Goal: Transaction & Acquisition: Download file/media

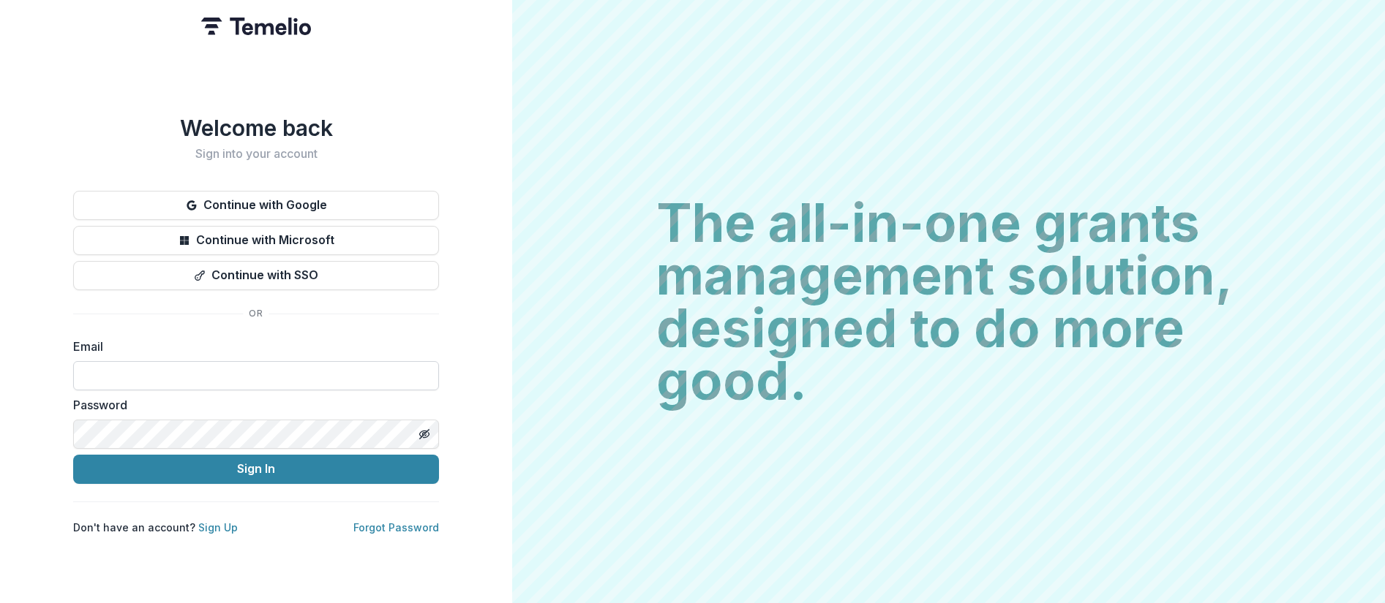
click at [187, 372] on input at bounding box center [256, 375] width 366 height 29
type input "**********"
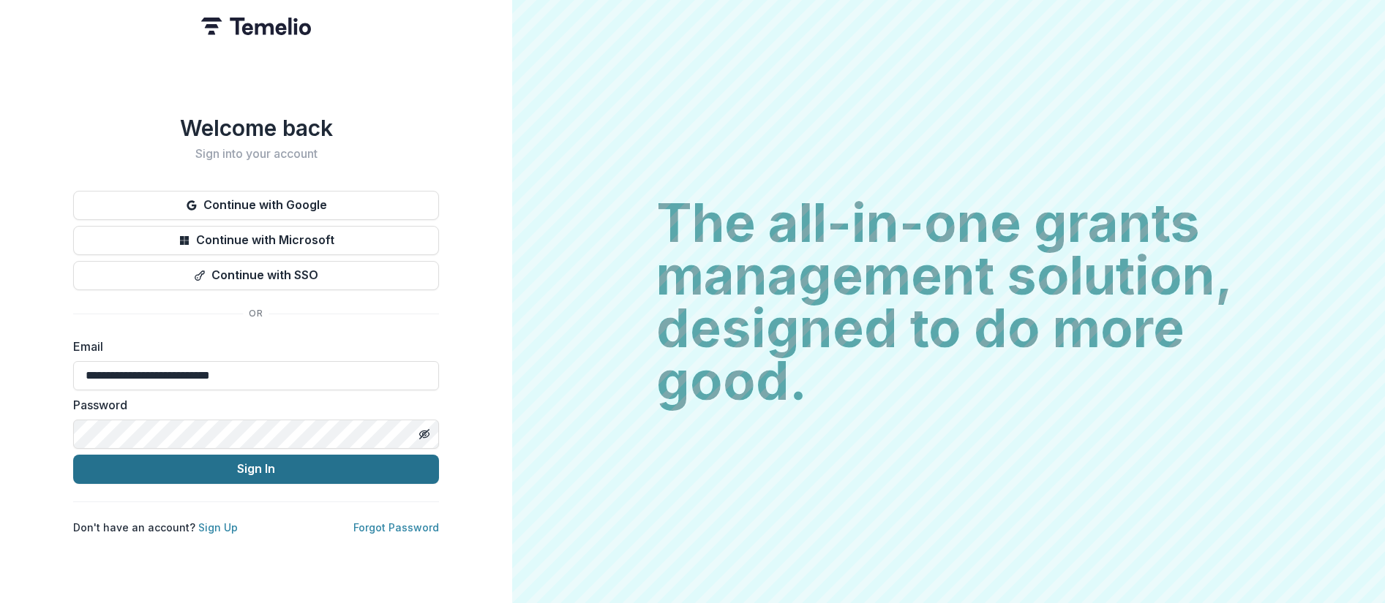
click at [225, 467] on button "Sign In" at bounding box center [256, 469] width 366 height 29
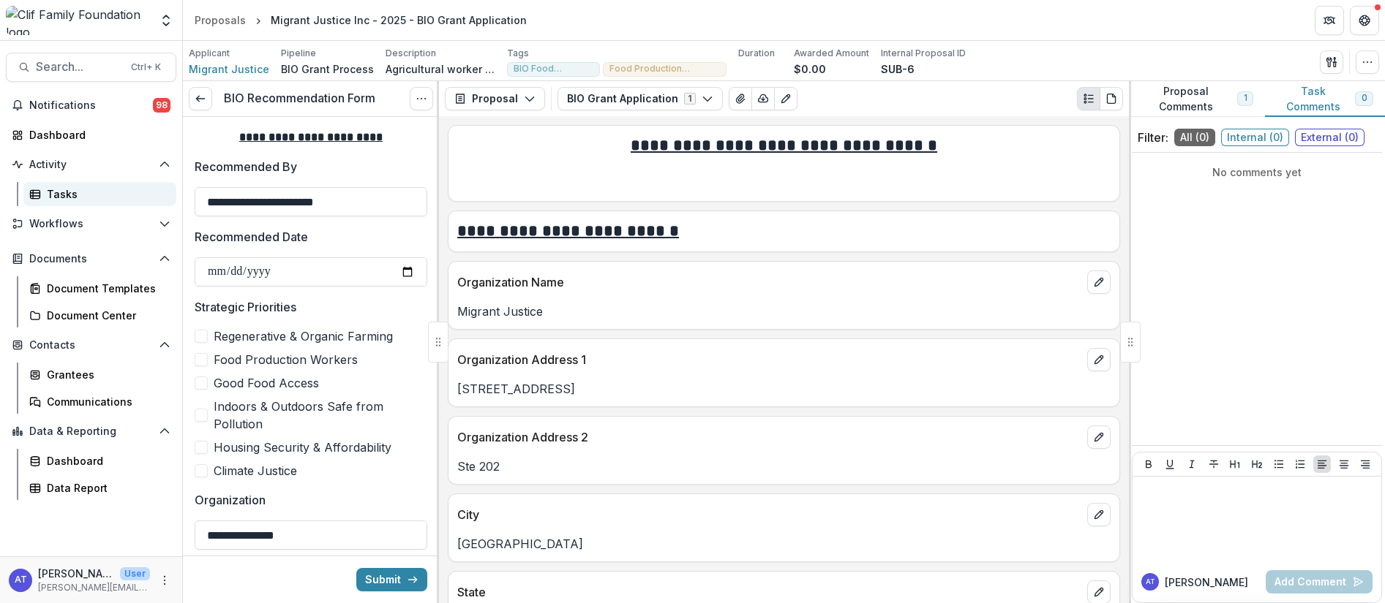
click at [67, 195] on div "Tasks" at bounding box center [106, 194] width 118 height 15
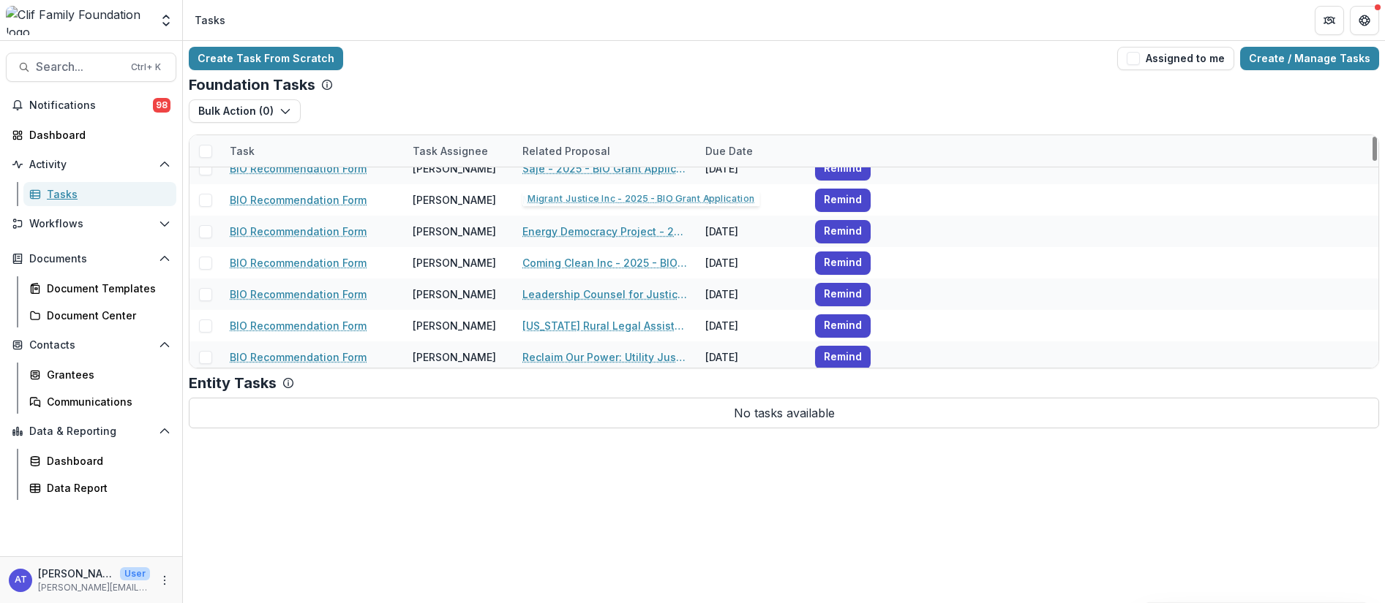
scroll to position [329, 0]
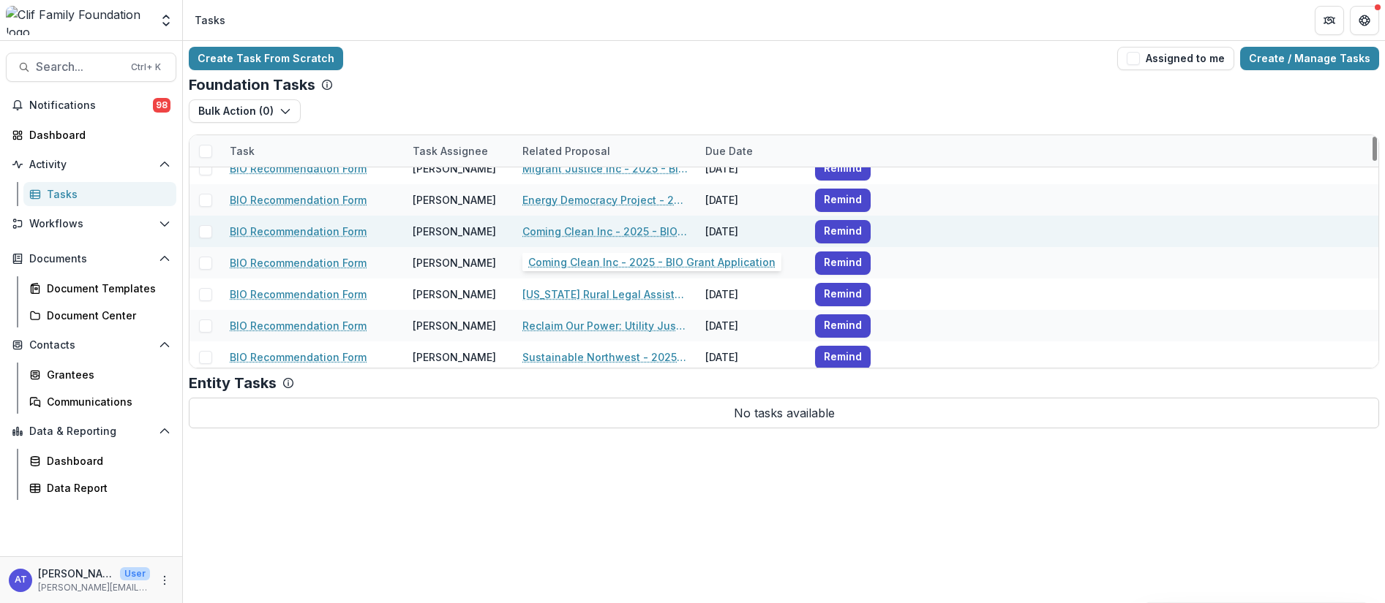
click at [555, 233] on link "Coming Clean Inc - 2025 - BIO Grant Application" at bounding box center [604, 231] width 165 height 15
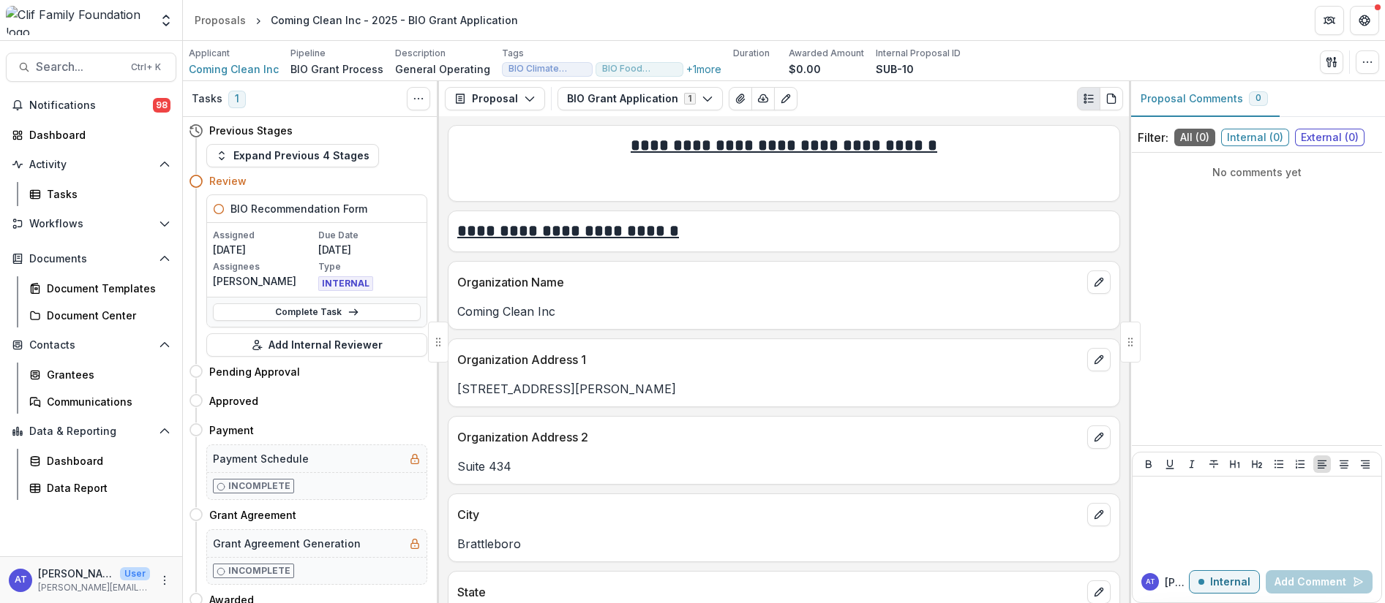
click at [254, 275] on p "Sierra Martinez" at bounding box center [264, 281] width 102 height 15
click at [287, 278] on p "Sierra Martinez" at bounding box center [264, 281] width 102 height 15
click at [491, 100] on button "Proposal" at bounding box center [495, 98] width 100 height 23
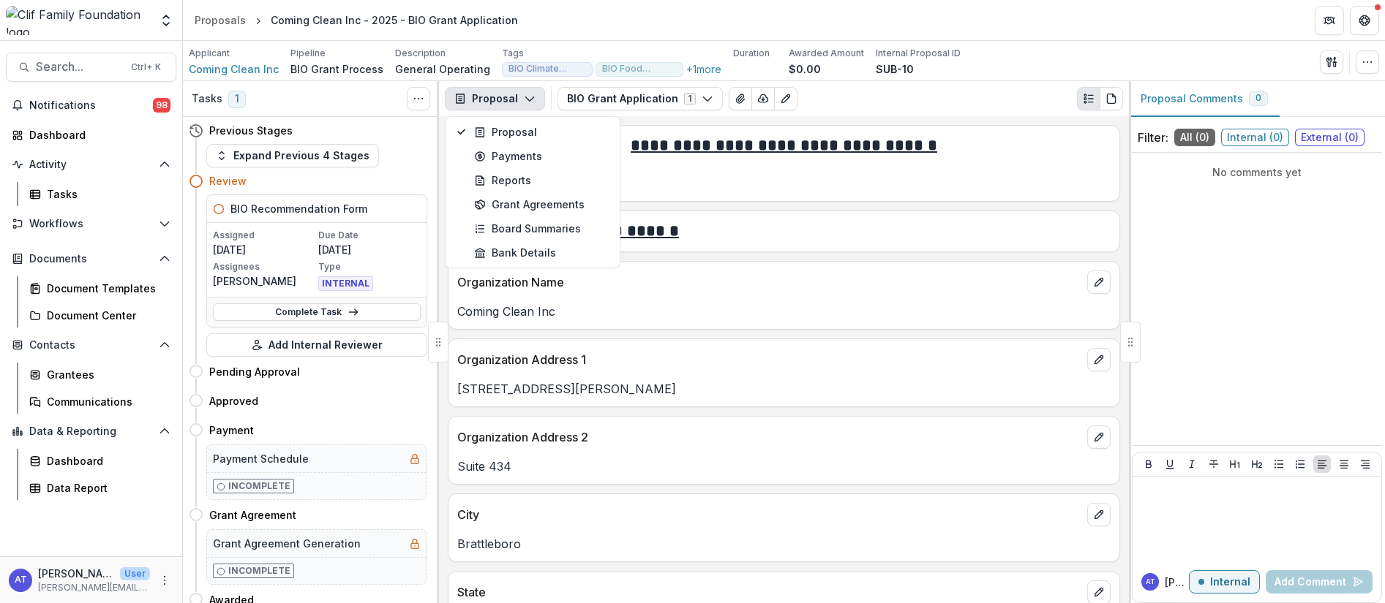
click at [1060, 178] on p at bounding box center [783, 184] width 653 height 18
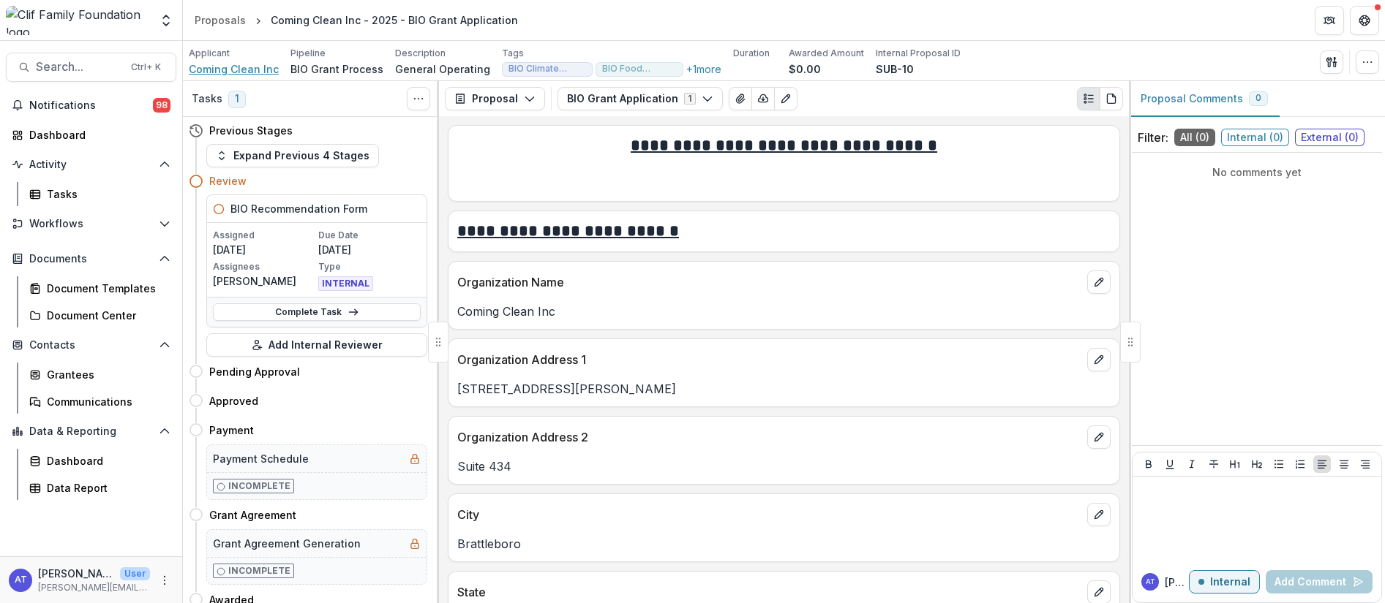
click at [227, 67] on span "Coming Clean Inc" at bounding box center [234, 68] width 90 height 15
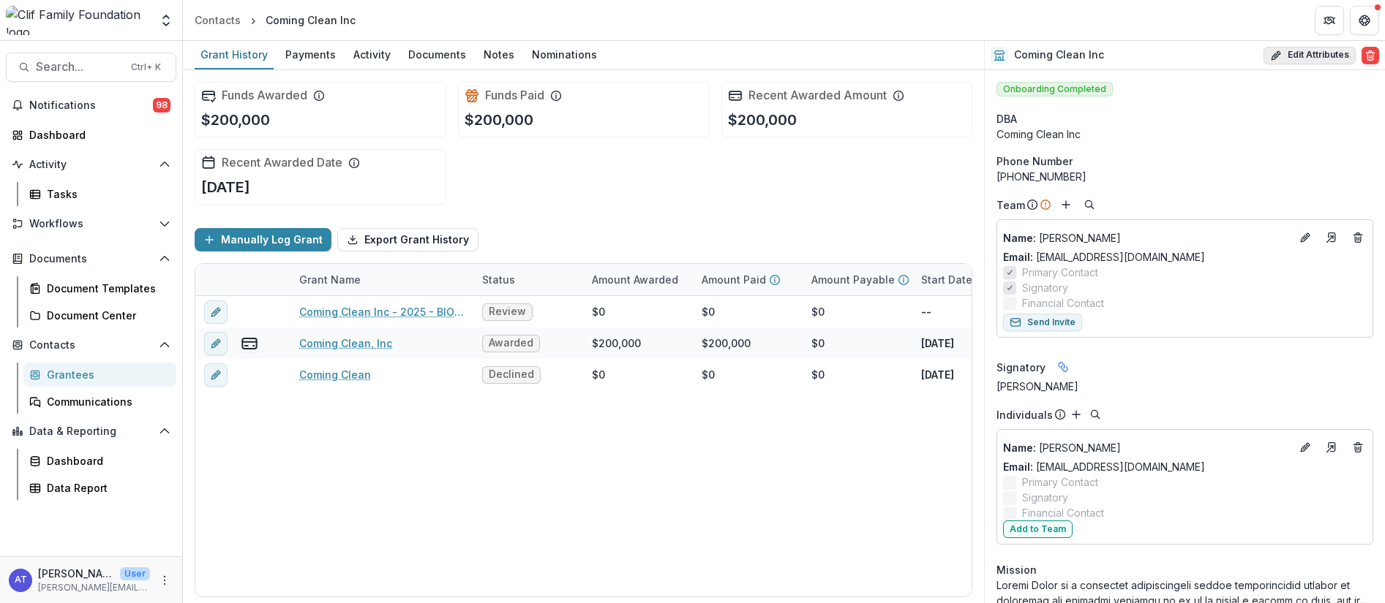
click at [1298, 59] on button "Edit Attributes" at bounding box center [1309, 56] width 92 height 18
select select "**"
select select "**********"
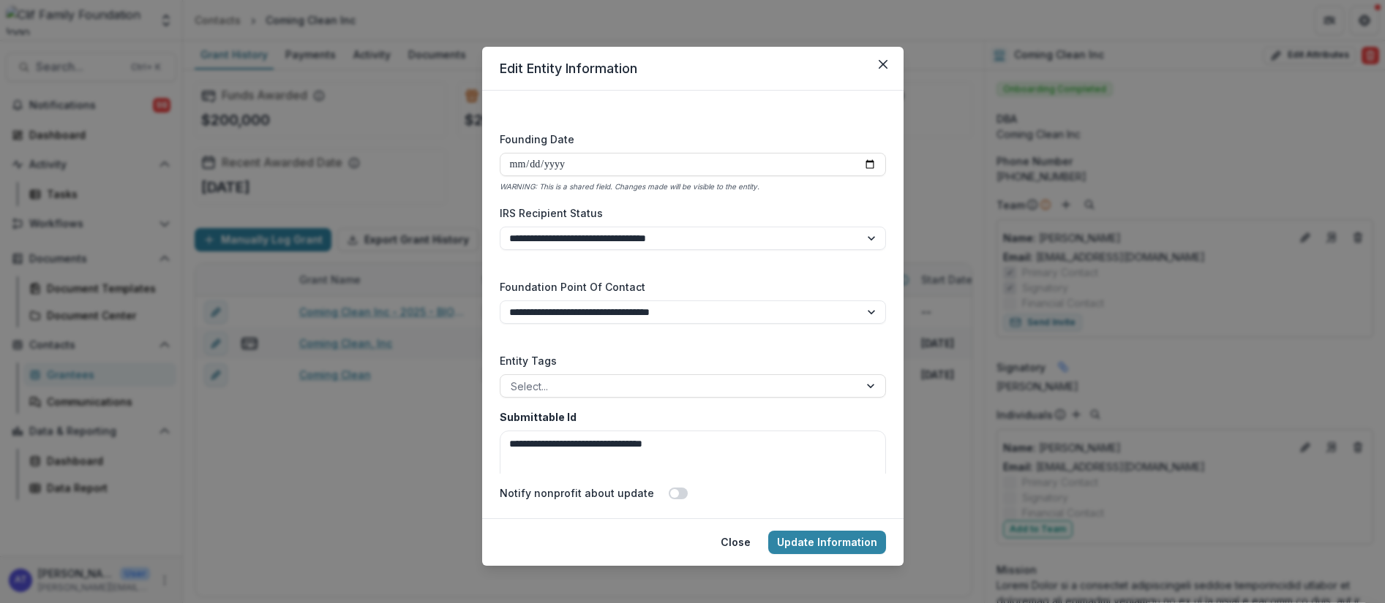
scroll to position [2240, 0]
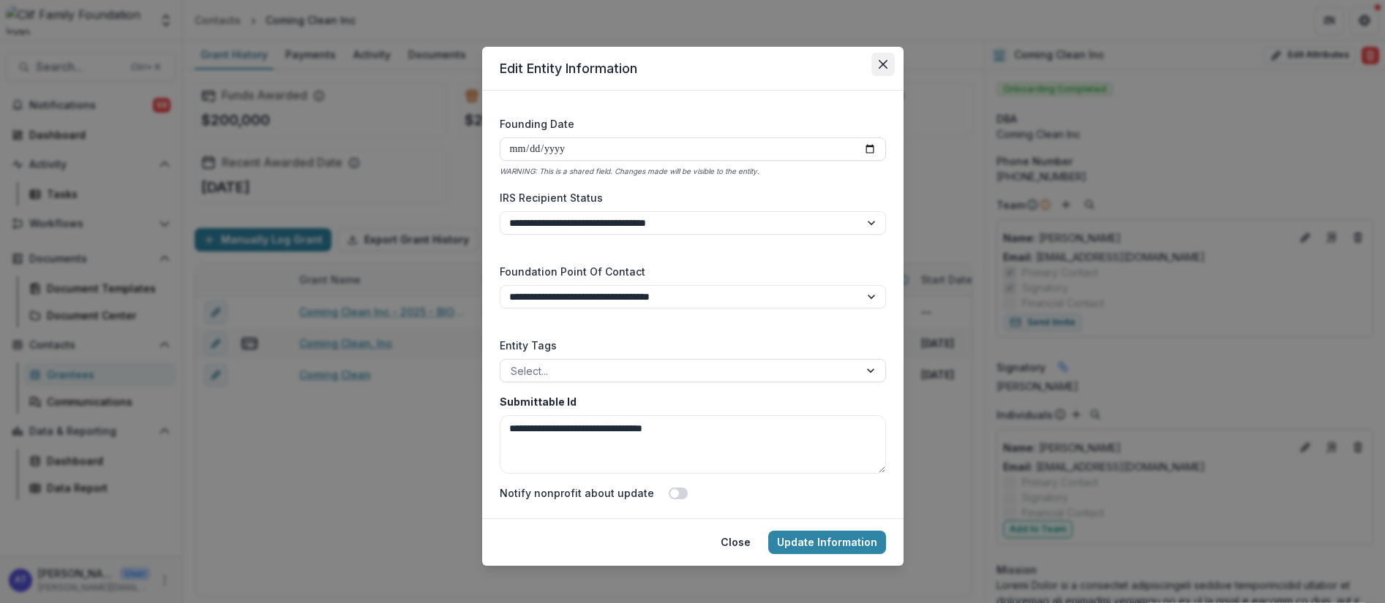
click at [885, 60] on button "Close" at bounding box center [882, 64] width 23 height 23
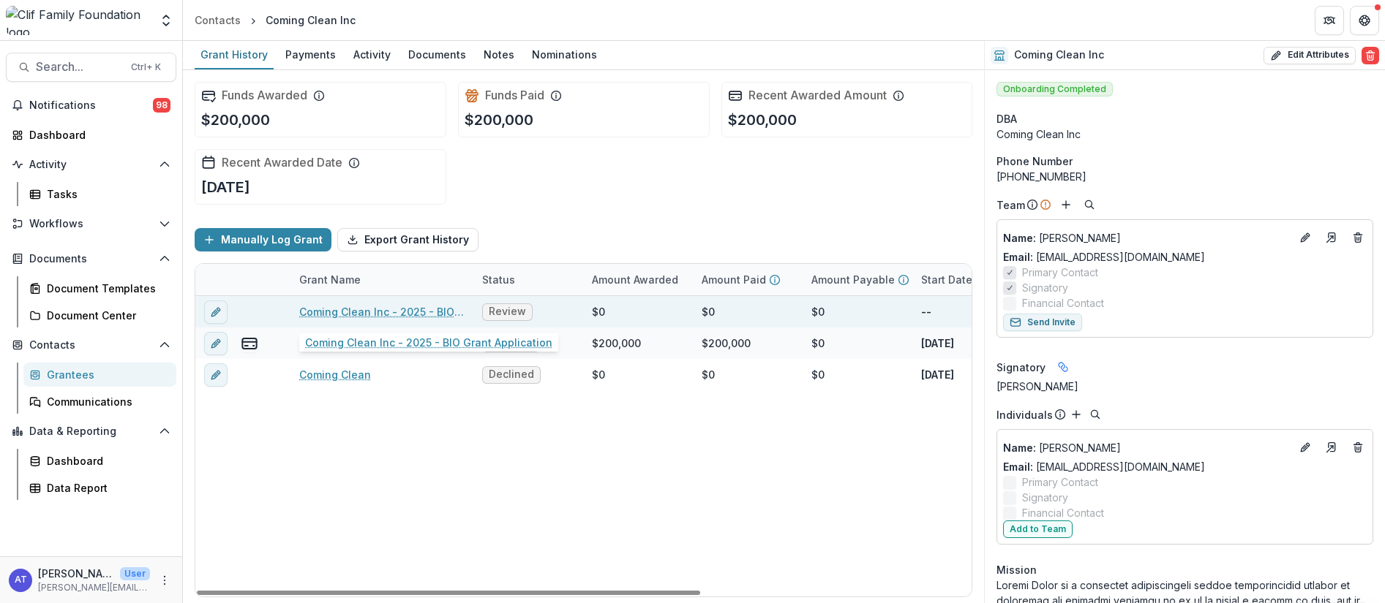
click at [330, 309] on link "Coming Clean Inc - 2025 - BIO Grant Application" at bounding box center [381, 311] width 165 height 15
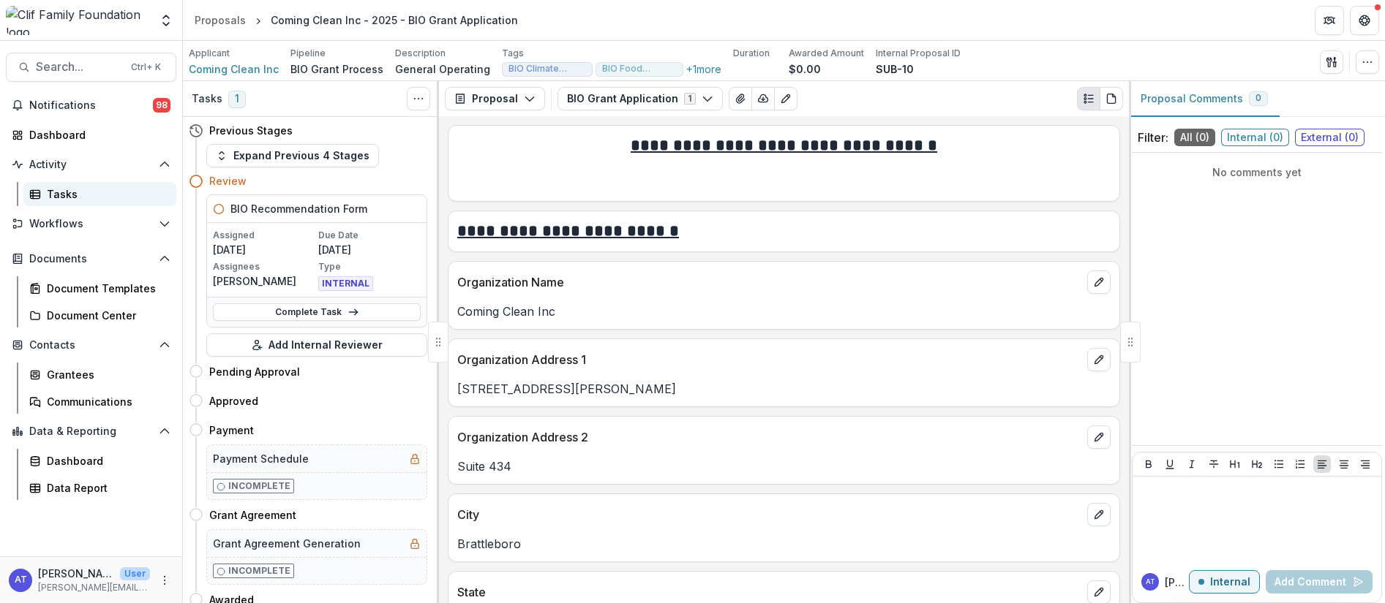
click at [56, 197] on div "Tasks" at bounding box center [106, 194] width 118 height 15
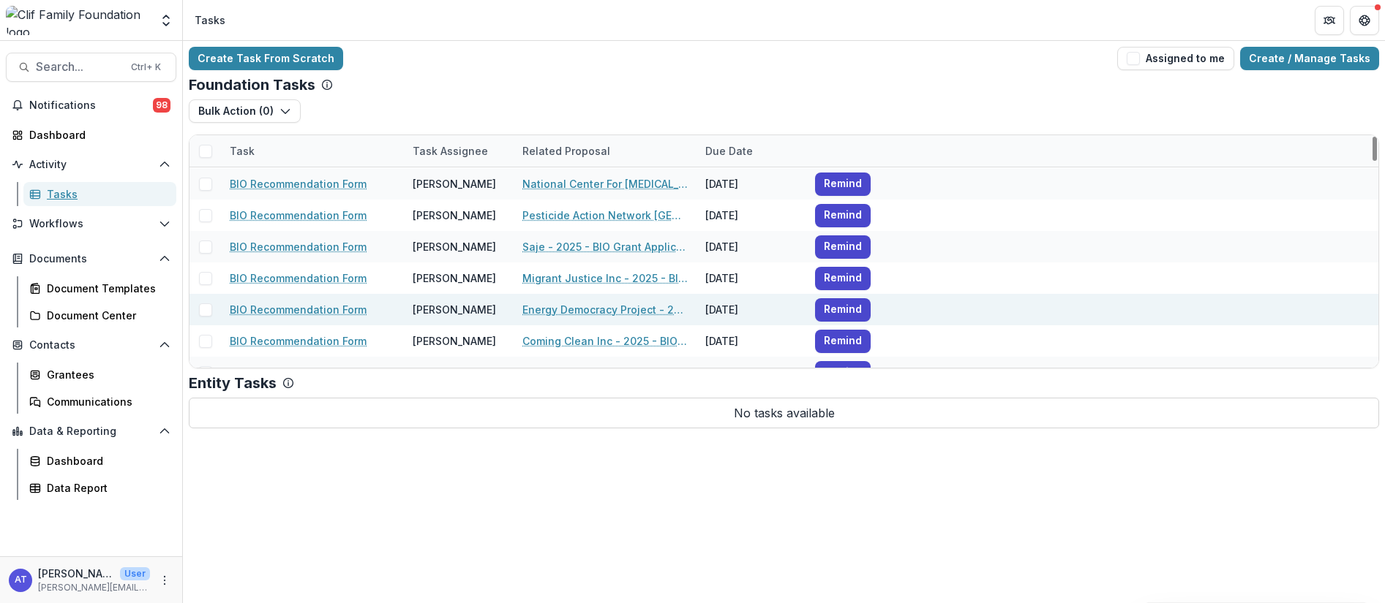
scroll to position [329, 0]
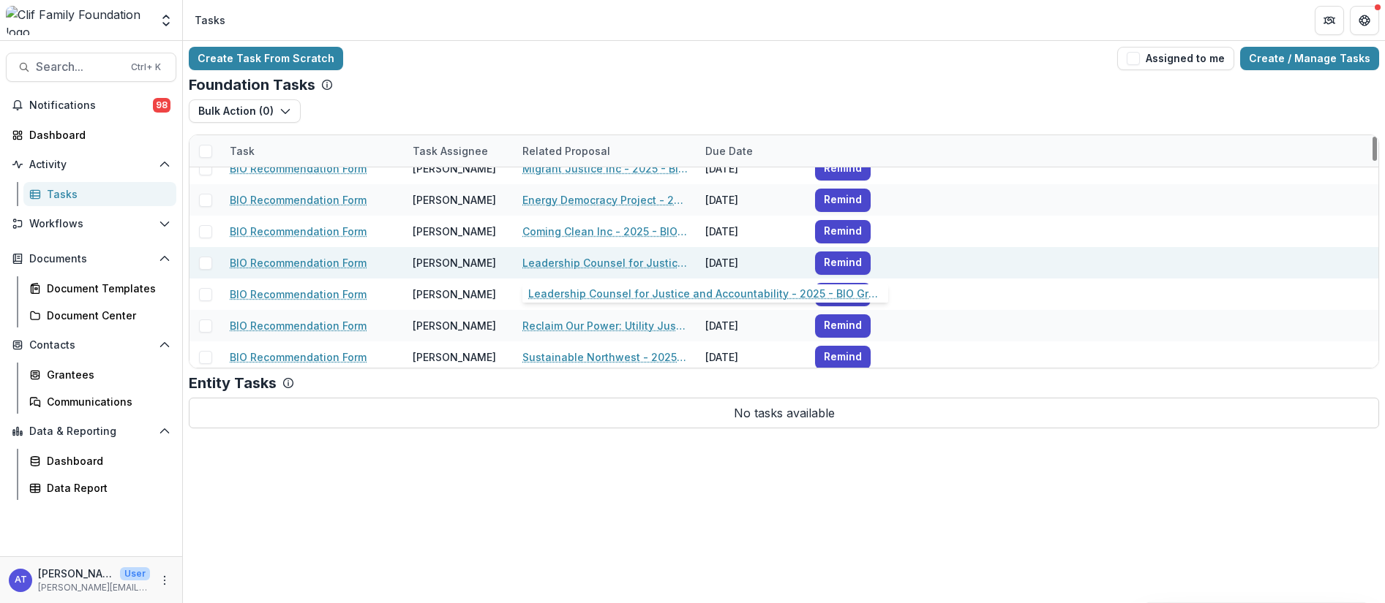
click at [556, 261] on link "Leadership Counsel for Justice and Accountability - 2025 - BIO Grant Application" at bounding box center [604, 262] width 165 height 15
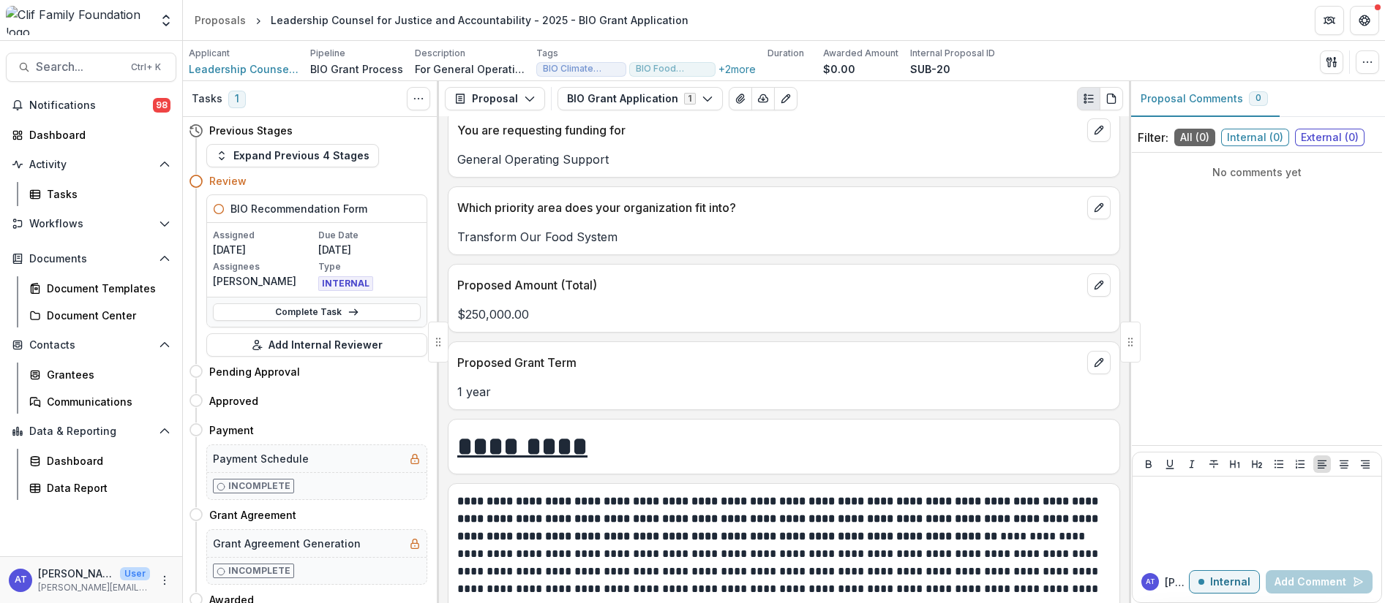
scroll to position [1426, 0]
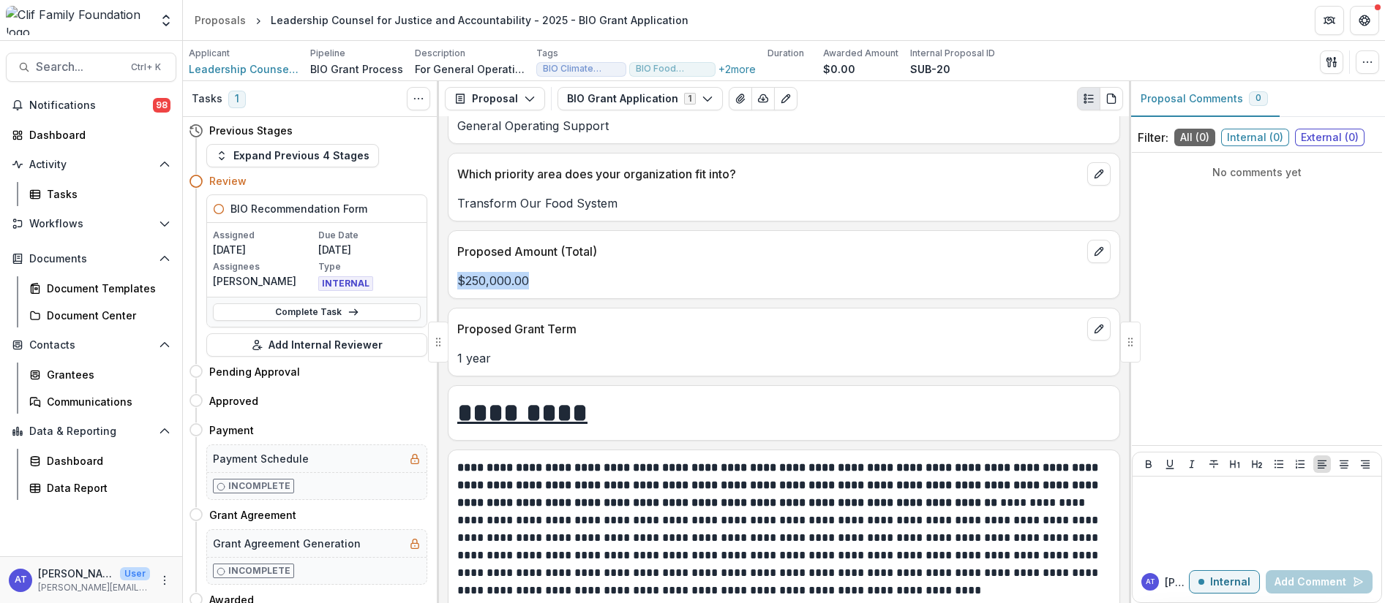
drag, startPoint x: 543, startPoint y: 282, endPoint x: 451, endPoint y: 279, distance: 91.5
click at [451, 279] on div "$250,000.00" at bounding box center [783, 281] width 671 height 18
copy p "$250,000.00"
click at [571, 287] on p "$250,000.00" at bounding box center [783, 281] width 653 height 18
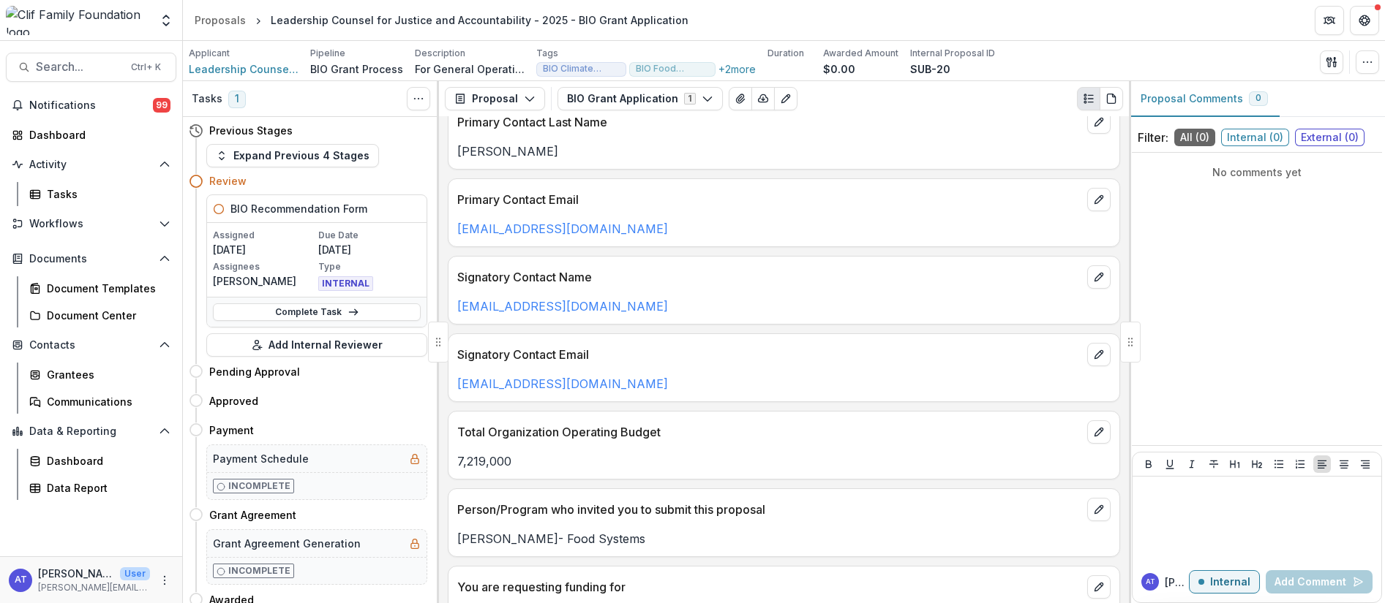
scroll to position [878, 0]
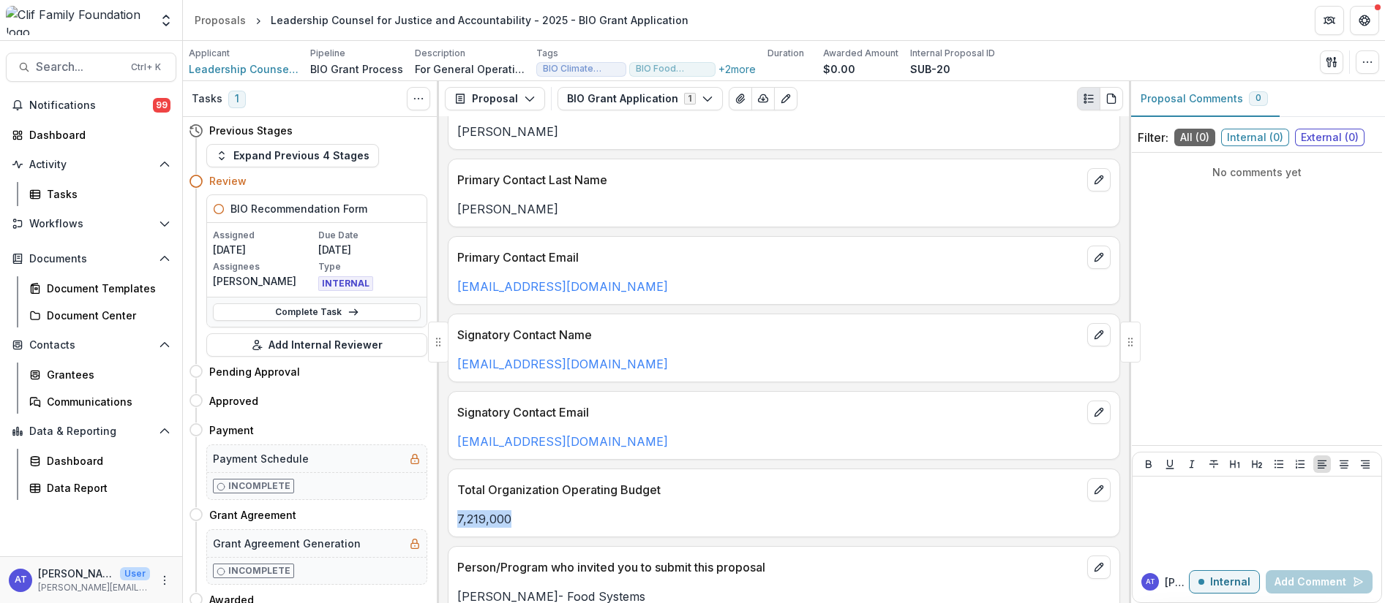
drag, startPoint x: 513, startPoint y: 518, endPoint x: 453, endPoint y: 517, distance: 60.7
click at [453, 517] on div "7,219,000" at bounding box center [783, 520] width 671 height 18
copy p "7,219,000"
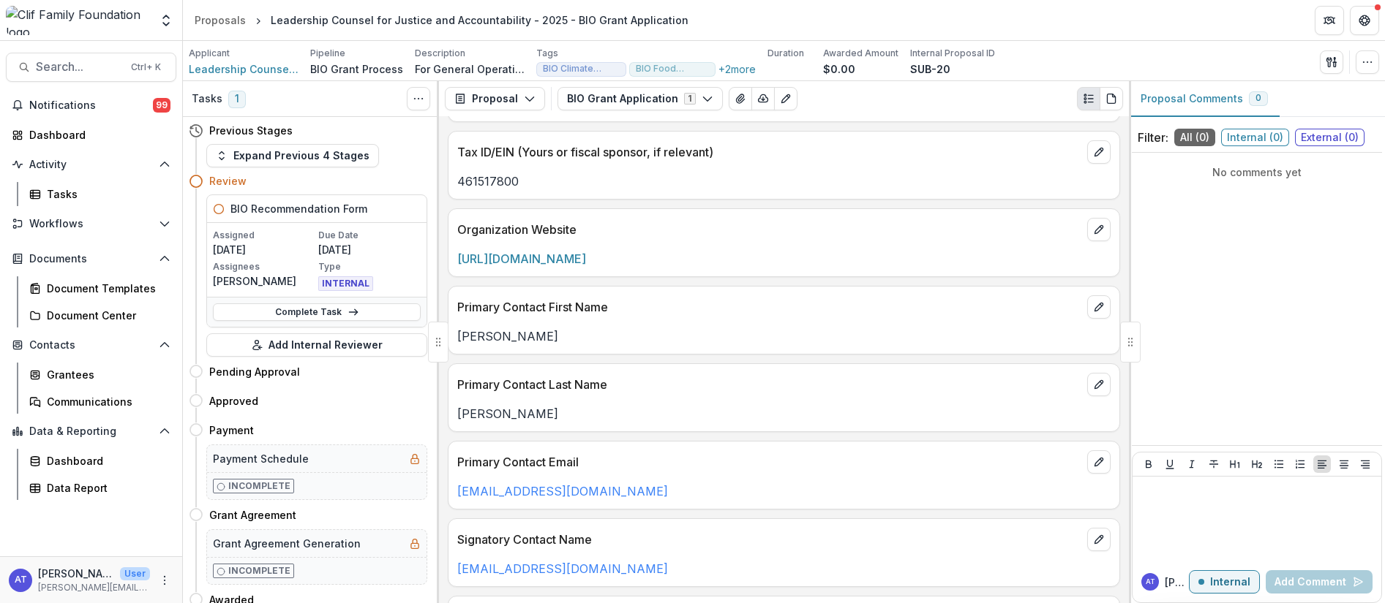
scroll to position [658, 0]
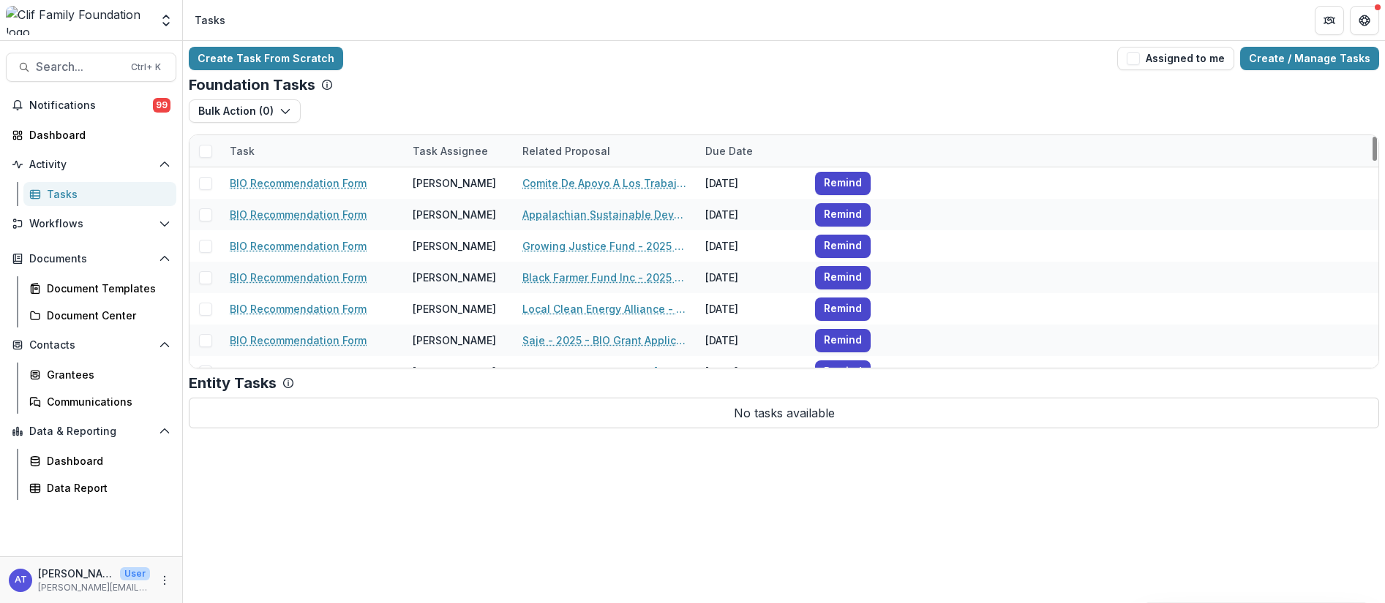
click at [55, 204] on link "Tasks" at bounding box center [99, 194] width 153 height 24
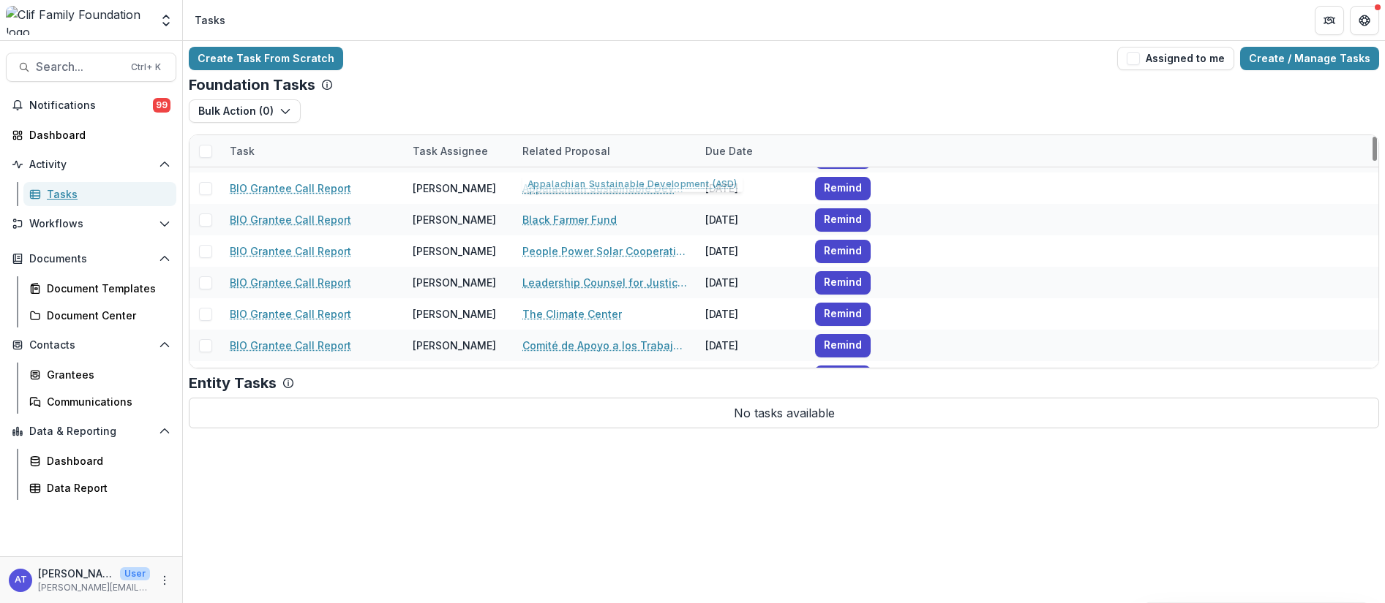
scroll to position [658, 0]
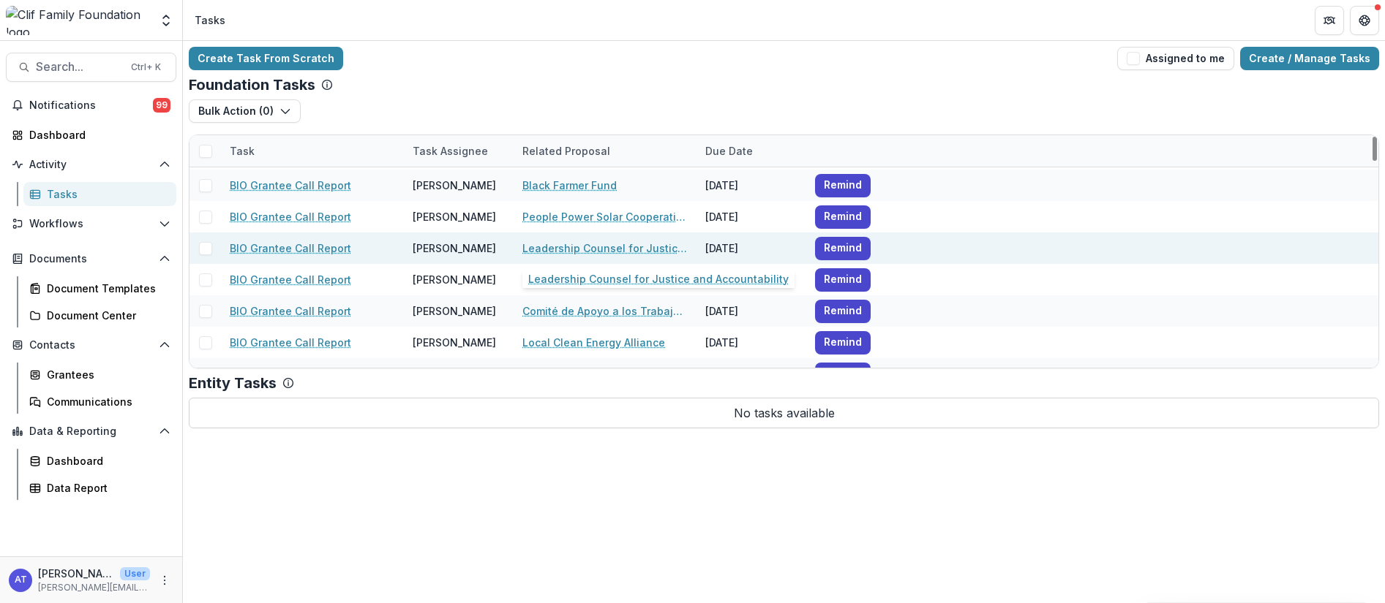
click at [543, 248] on link "Leadership Counsel for Justice and Accountability" at bounding box center [604, 248] width 165 height 15
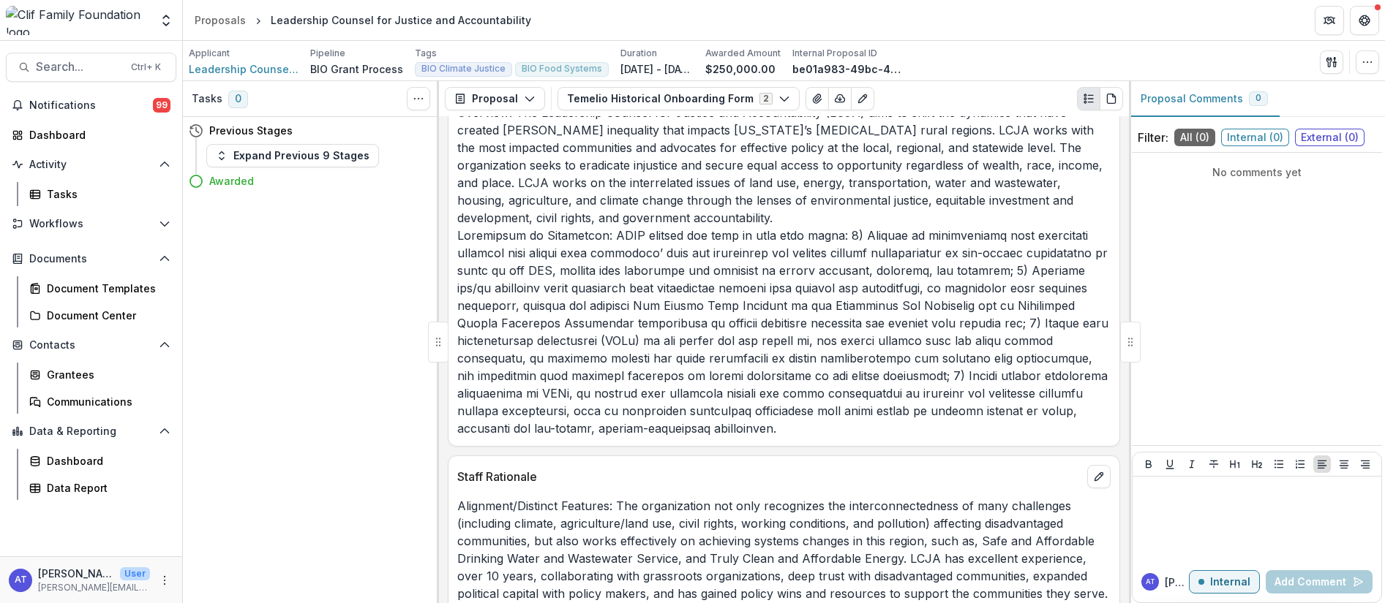
scroll to position [329, 0]
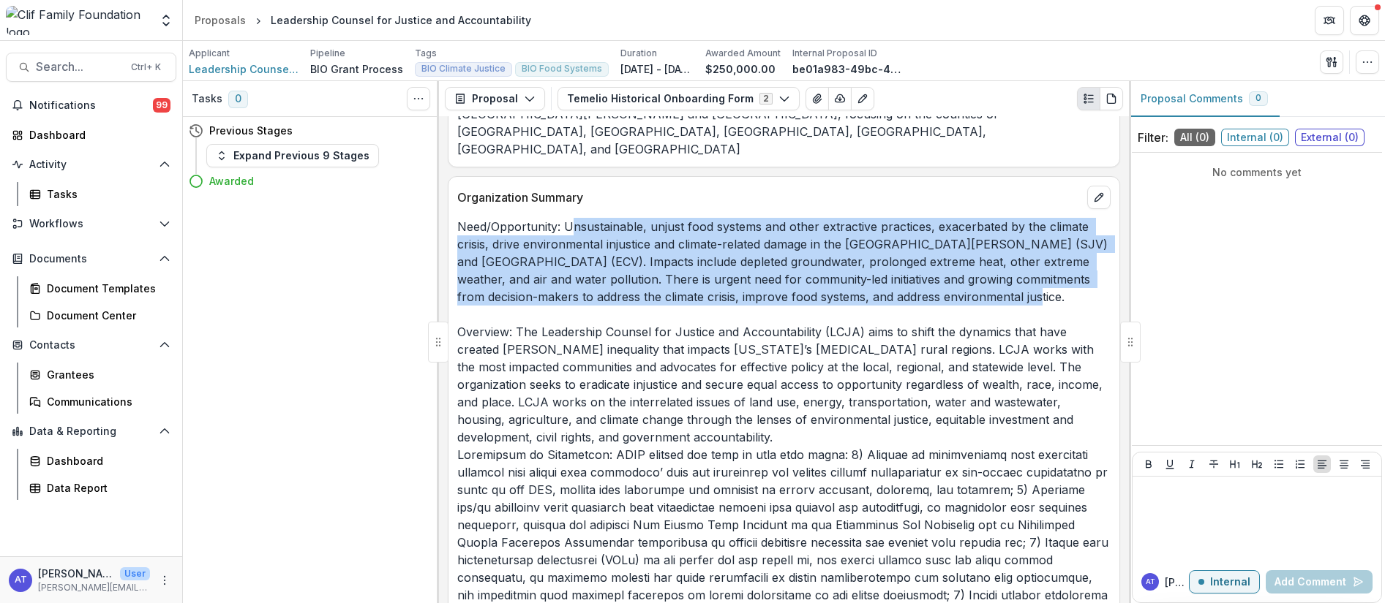
drag, startPoint x: 576, startPoint y: 210, endPoint x: 1017, endPoint y: 279, distance: 447.2
click at [1017, 279] on p "Need/Opportunity: Unsustainable, unjust food systems and other extractive pract…" at bounding box center [783, 437] width 653 height 439
click at [902, 273] on p "Need/Opportunity: Unsustainable, unjust food systems and other extractive pract…" at bounding box center [783, 437] width 653 height 439
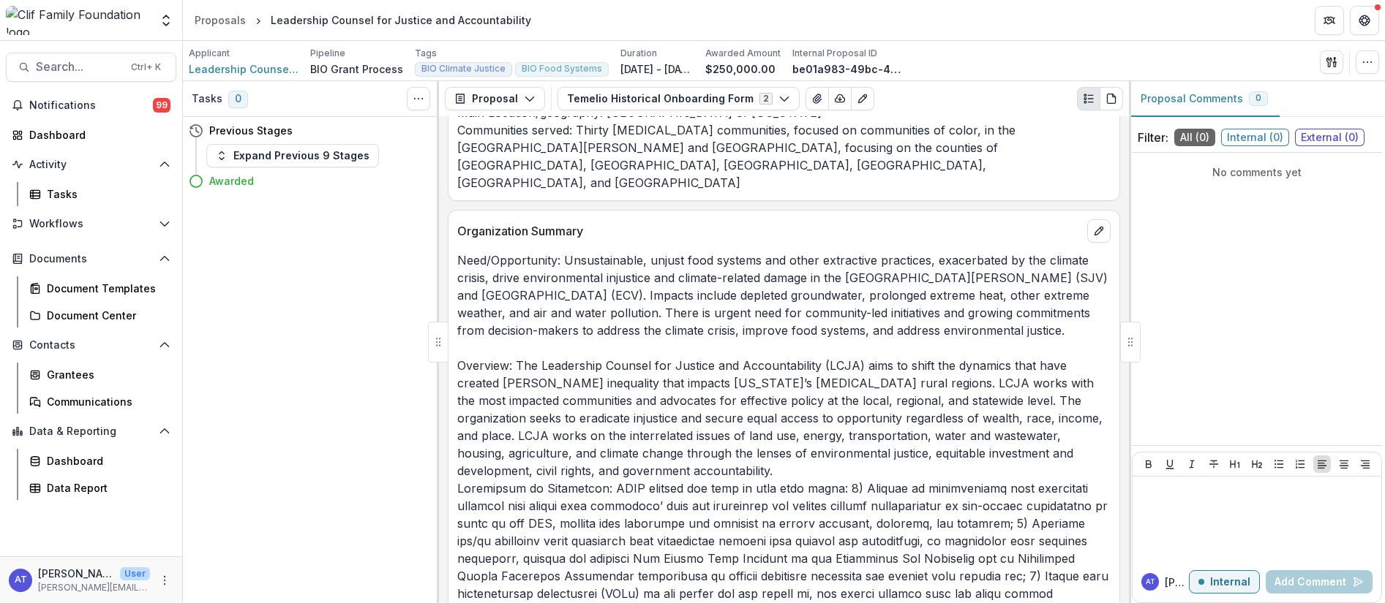
scroll to position [0, 0]
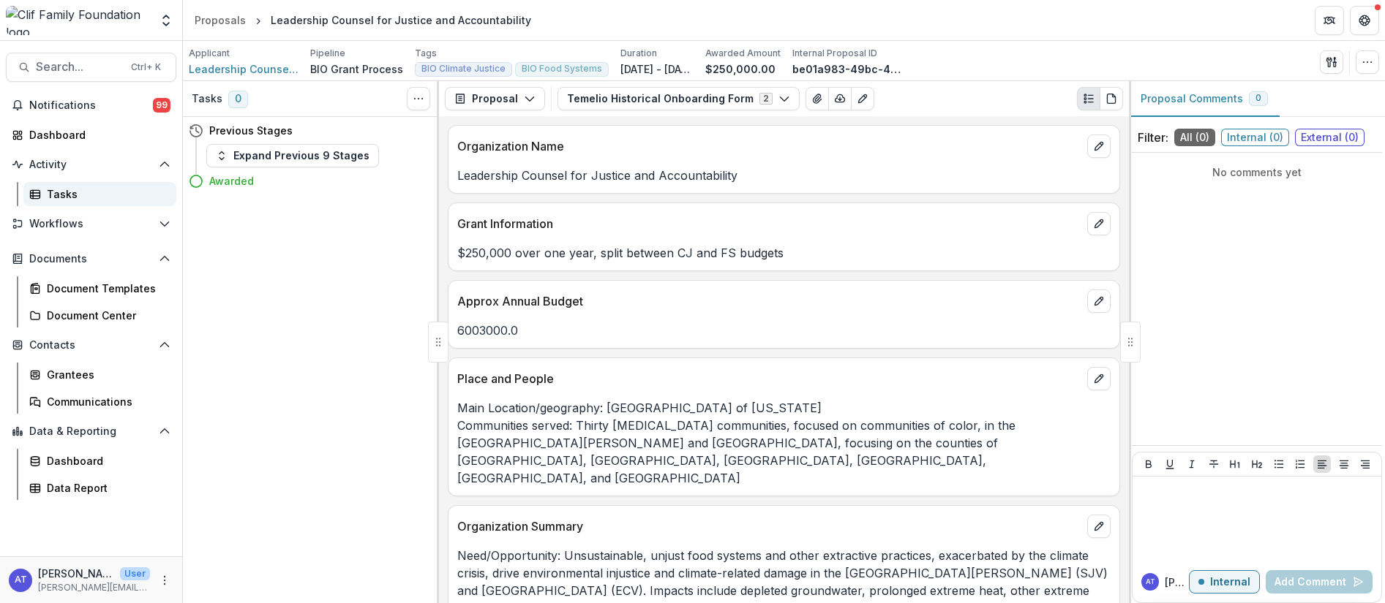
click at [69, 181] on div "Activity Tasks" at bounding box center [91, 179] width 182 height 53
click at [60, 189] on div "Tasks" at bounding box center [106, 194] width 118 height 15
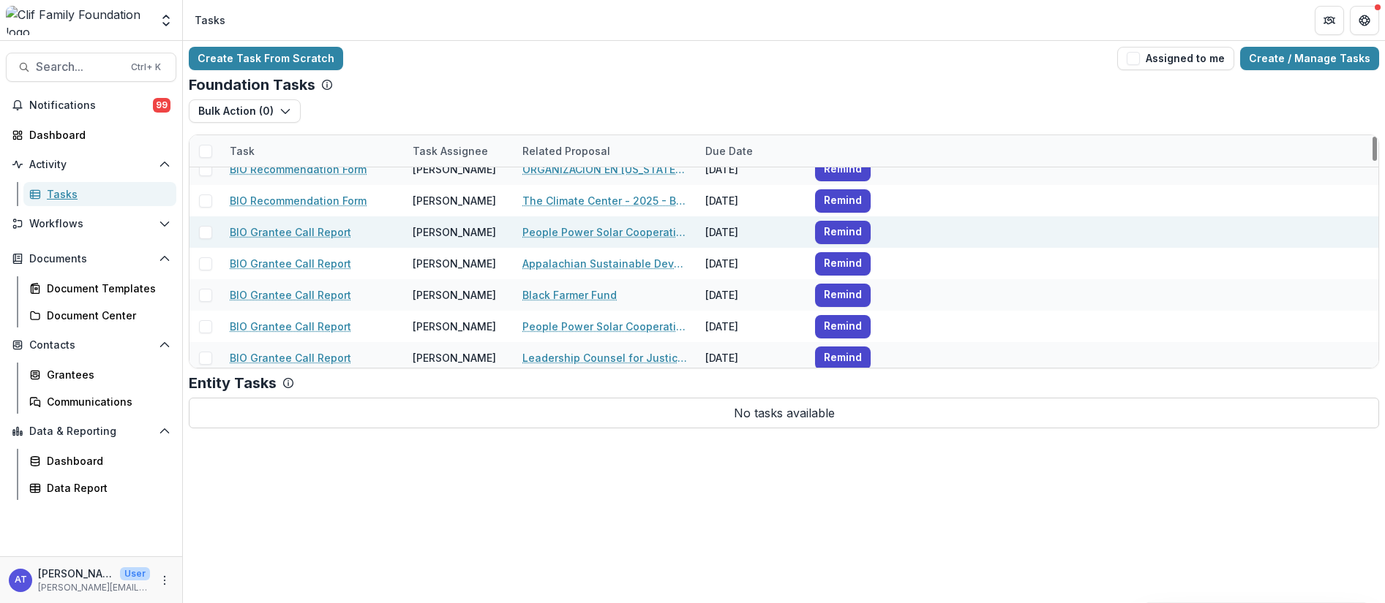
scroll to position [658, 0]
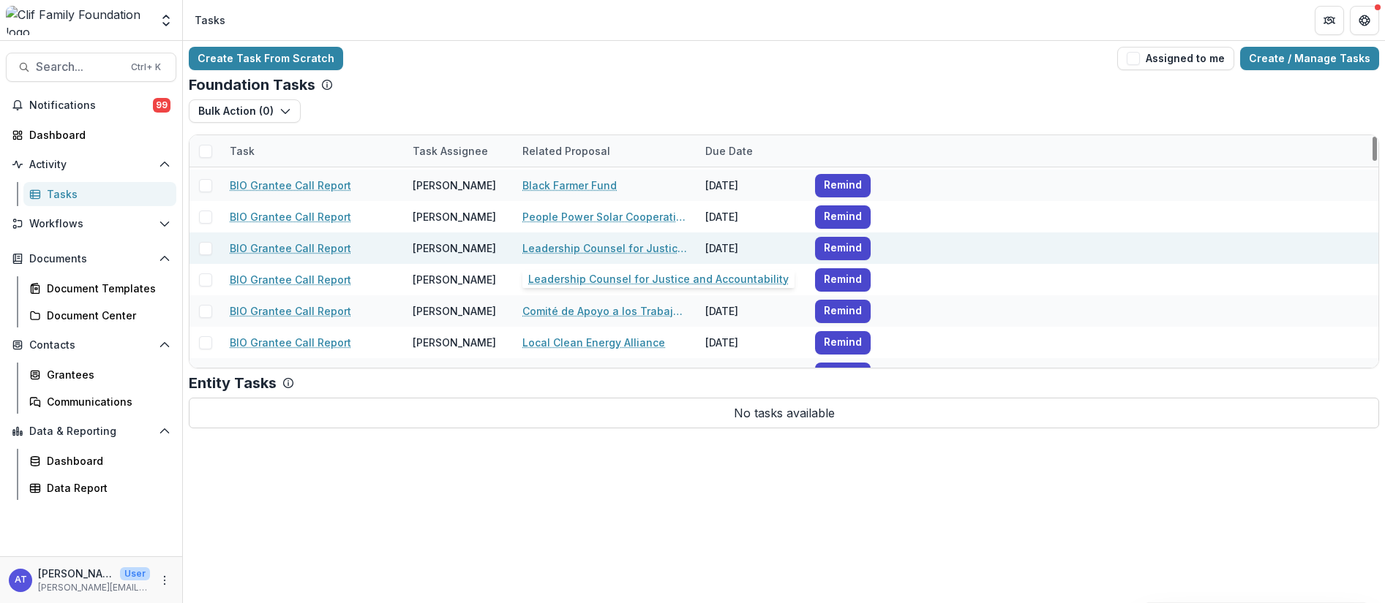
click at [536, 251] on link "Leadership Counsel for Justice and Accountability" at bounding box center [604, 248] width 165 height 15
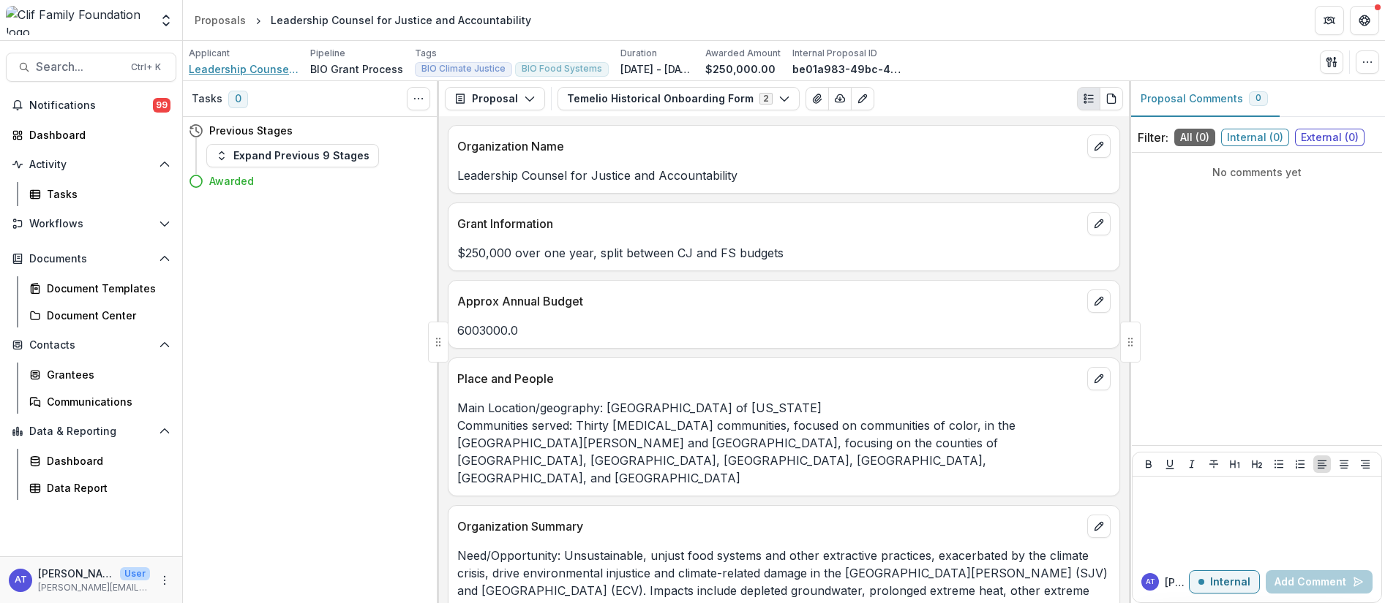
click at [216, 69] on span "Leadership Counsel for Justice and Accountability" at bounding box center [244, 68] width 110 height 15
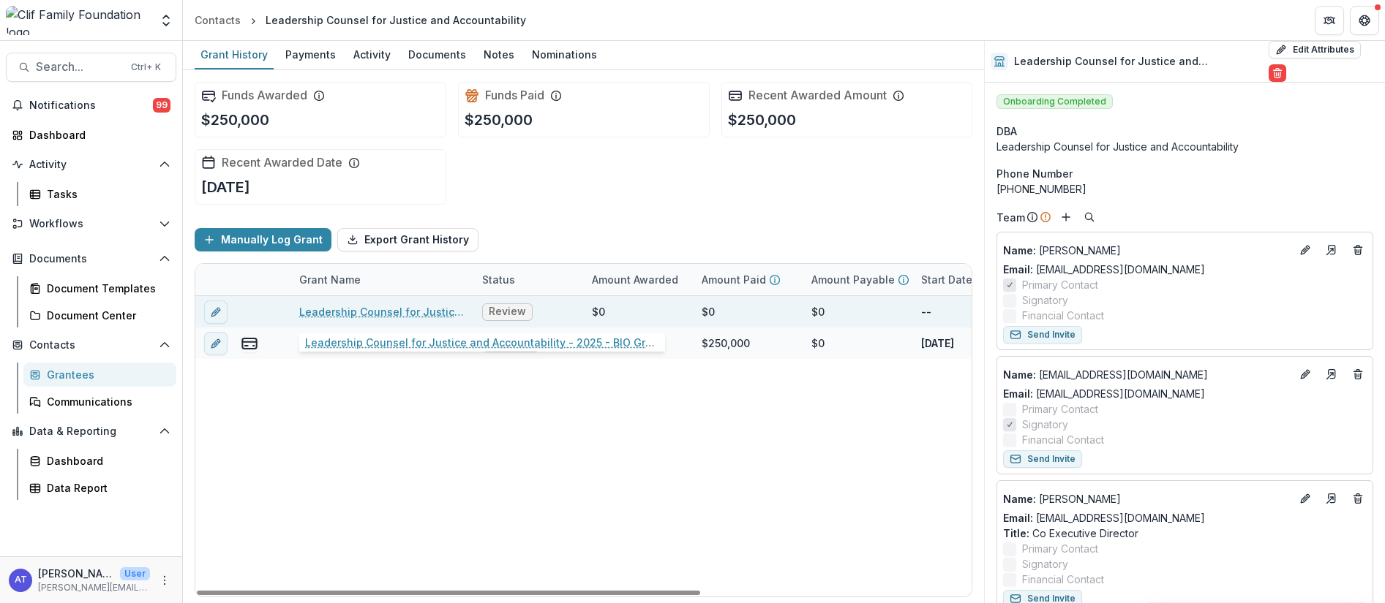
click at [346, 309] on link "Leadership Counsel for Justice and Accountability - 2025 - BIO Grant Application" at bounding box center [381, 311] width 165 height 15
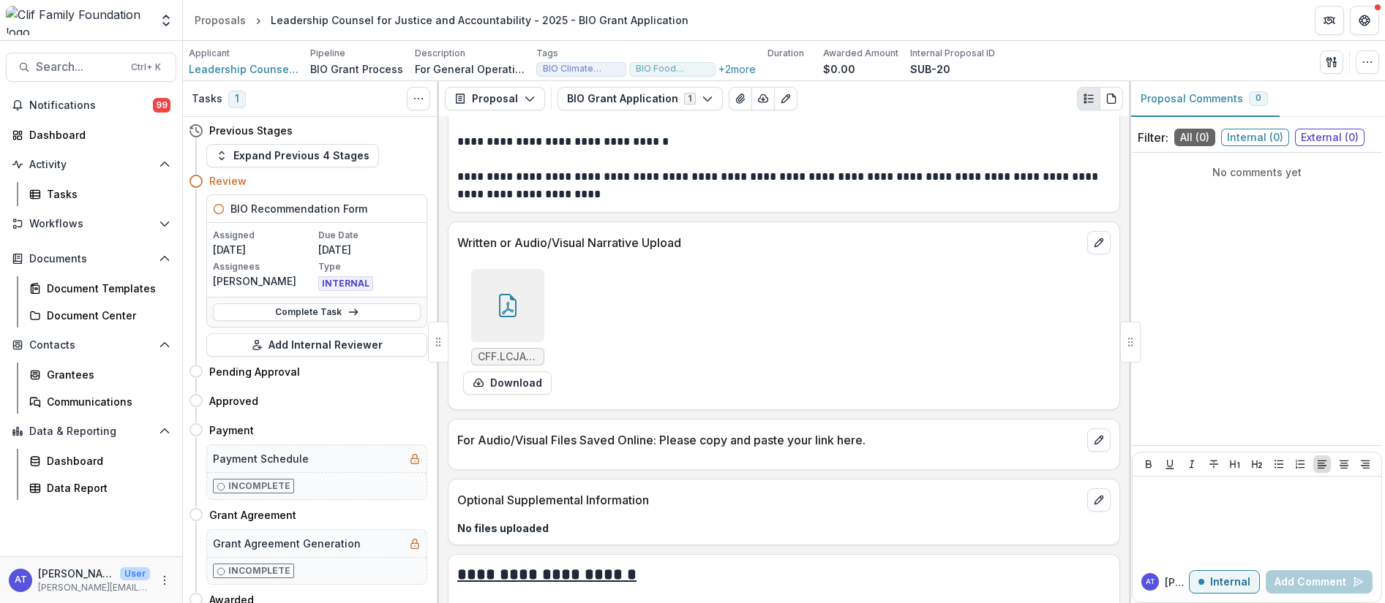
scroll to position [2194, 0]
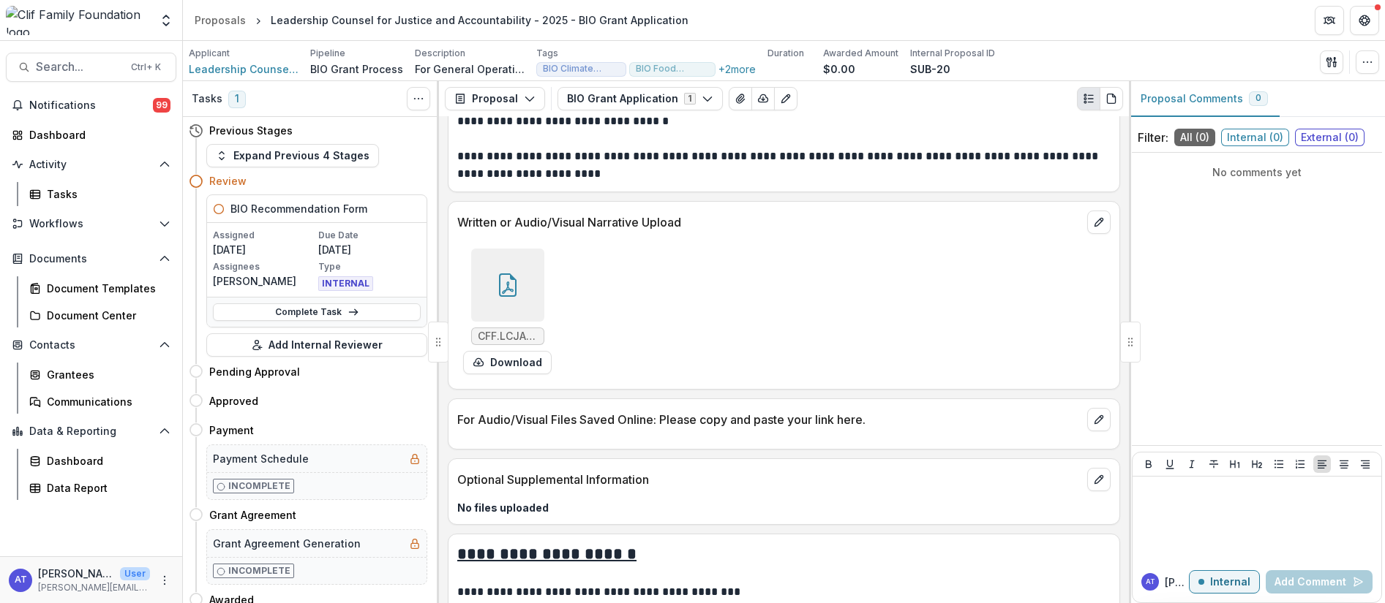
click at [514, 299] on div at bounding box center [507, 285] width 73 height 73
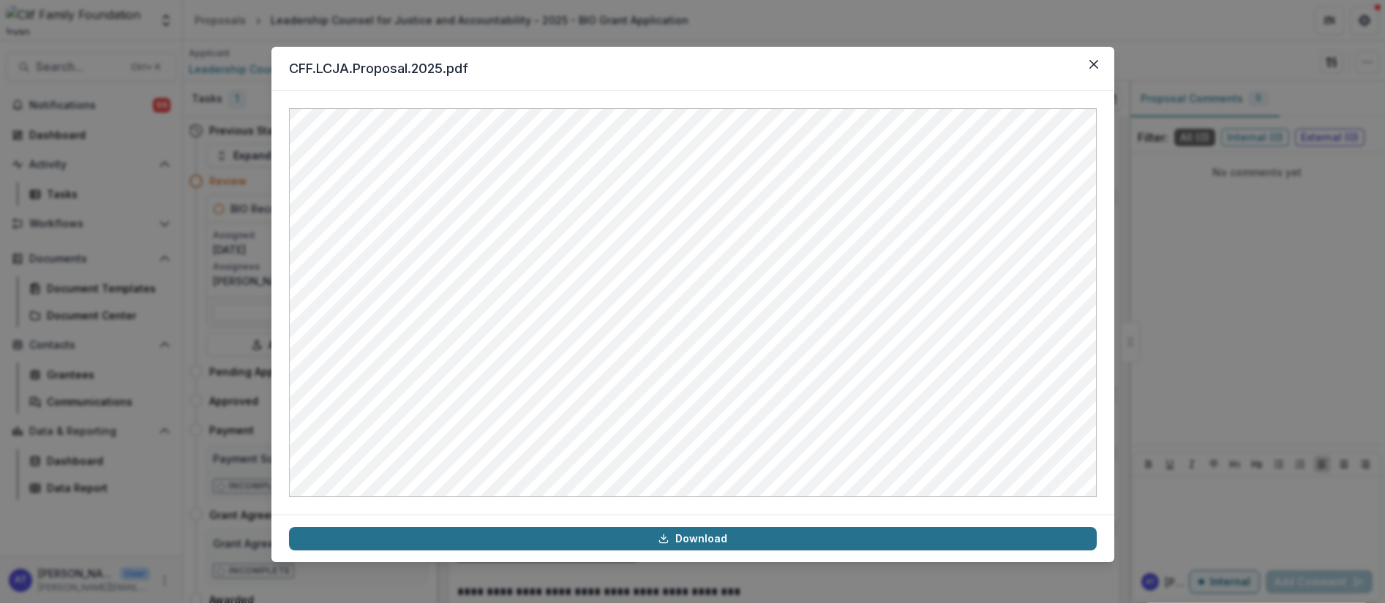
click at [675, 538] on link "Download" at bounding box center [692, 538] width 807 height 23
